Goal: Task Accomplishment & Management: Manage account settings

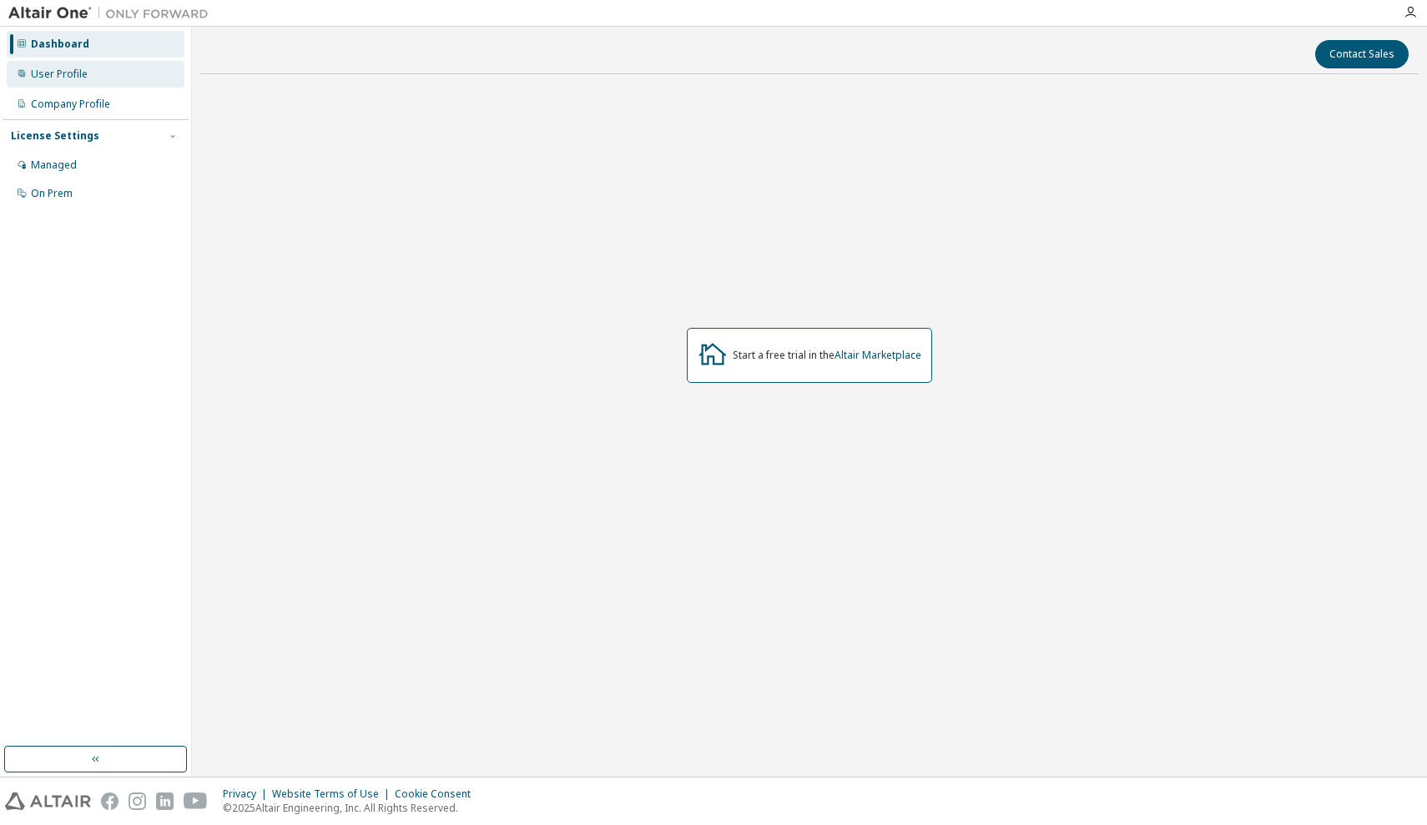
click at [91, 73] on div "User Profile" at bounding box center [96, 74] width 178 height 27
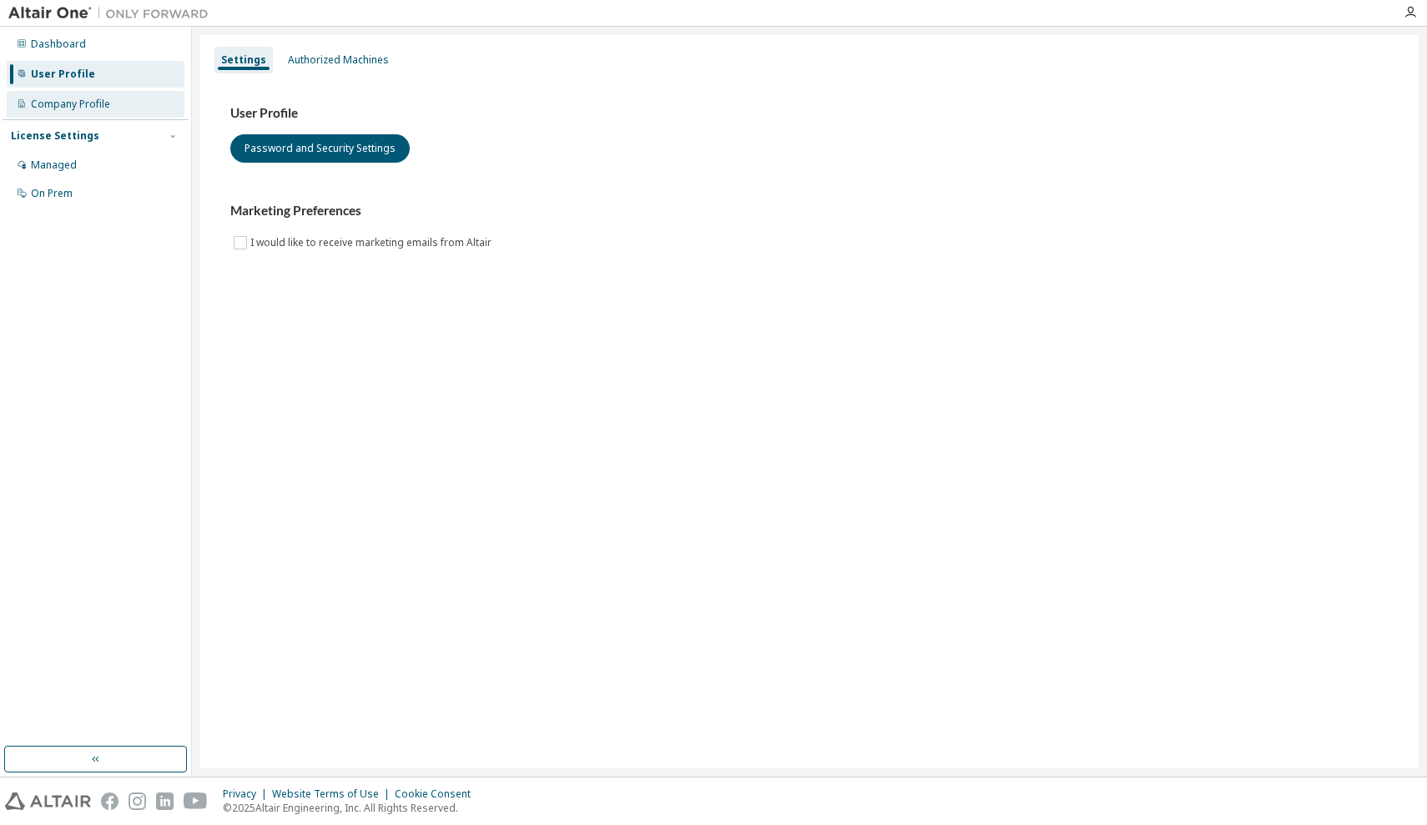
click at [90, 103] on div "Company Profile" at bounding box center [70, 104] width 79 height 13
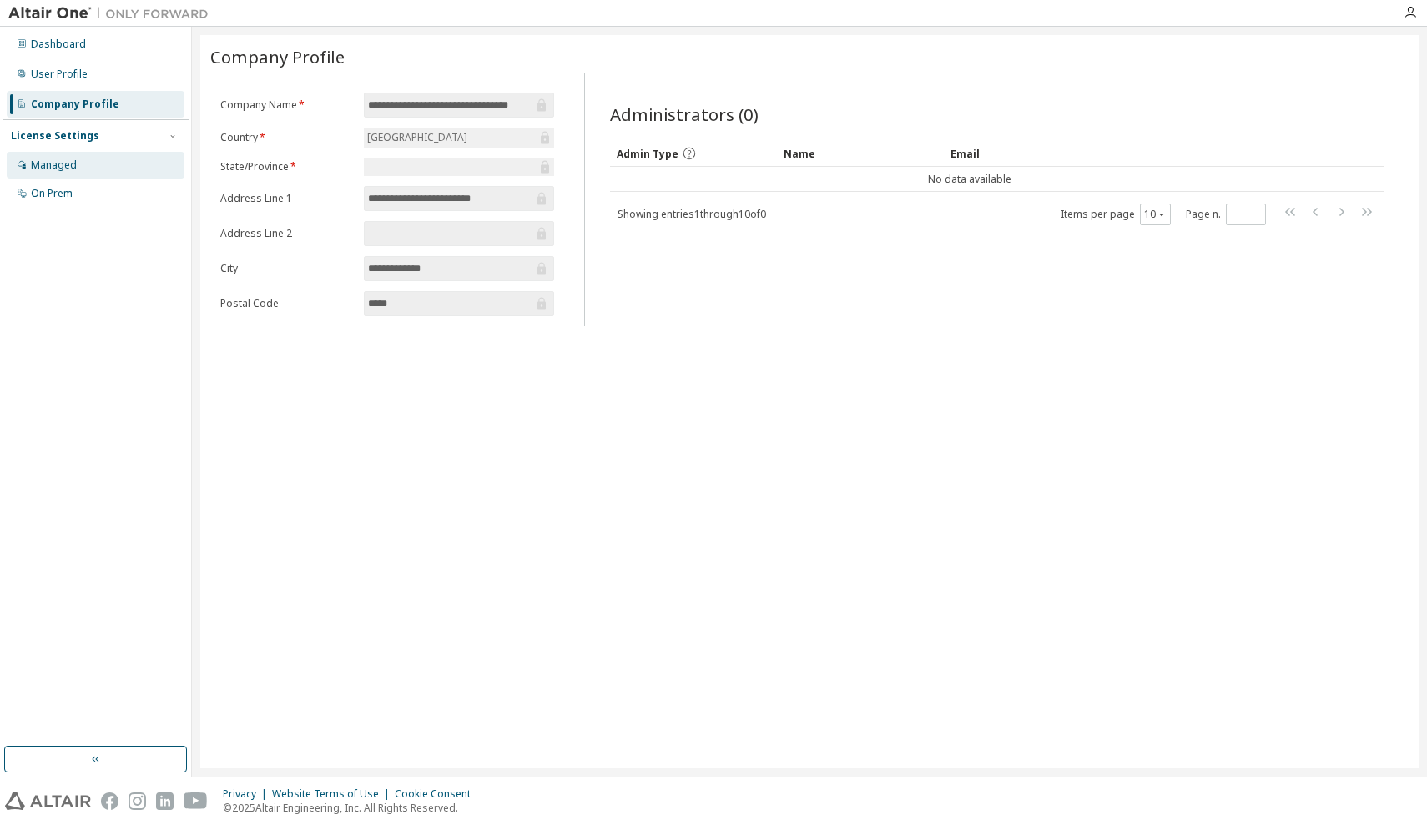
click at [80, 172] on div "Managed" at bounding box center [96, 165] width 178 height 27
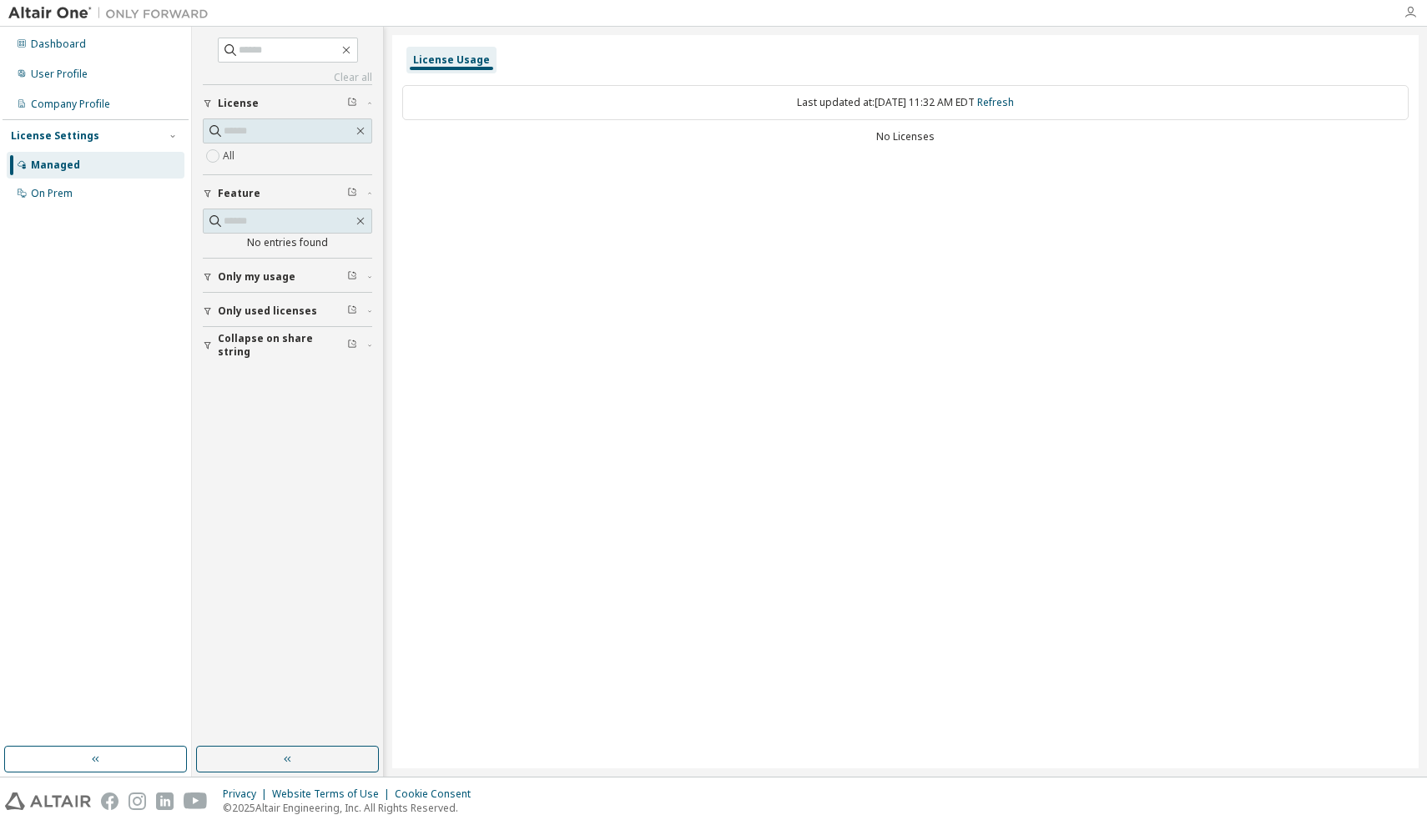
click at [1413, 18] on icon "button" at bounding box center [1409, 12] width 13 height 13
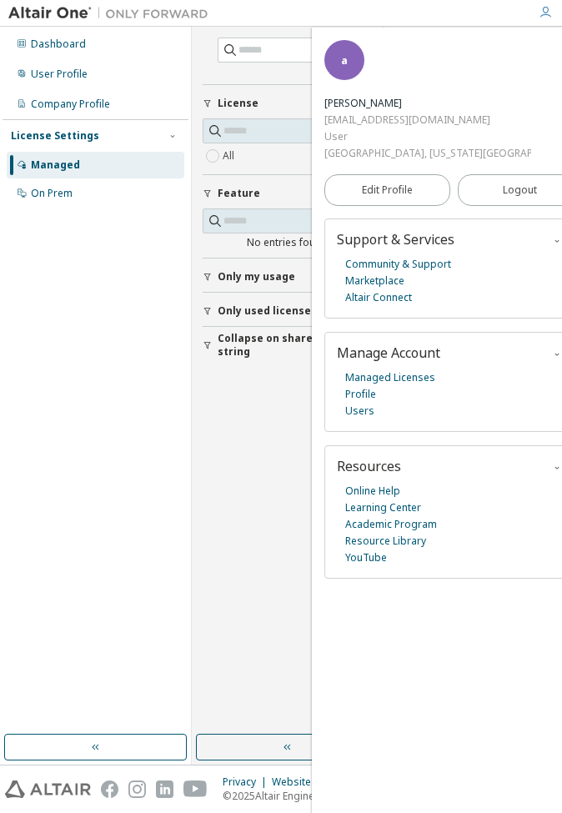
click at [164, 350] on div "Dashboard User Profile Company Profile License Settings Managed On Prem" at bounding box center [96, 380] width 186 height 703
